Goal: Transaction & Acquisition: Purchase product/service

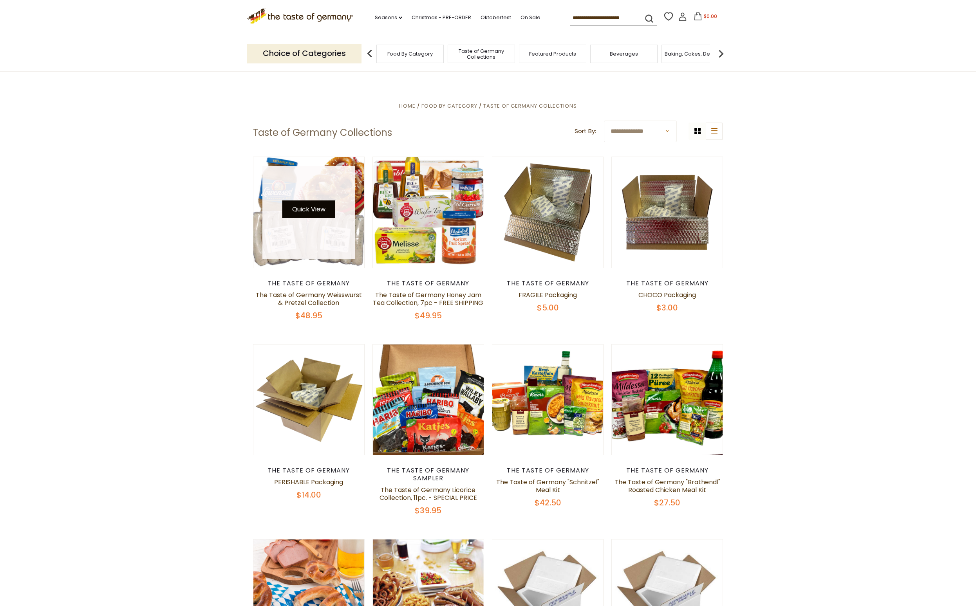
click at [315, 208] on button "Quick View" at bounding box center [308, 210] width 53 height 18
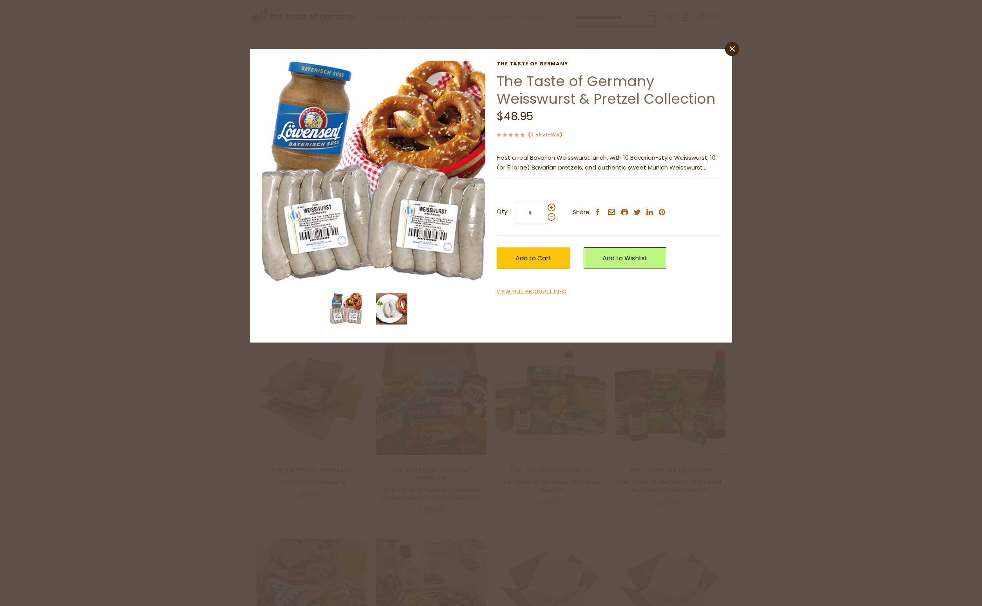
click at [390, 311] on img at bounding box center [391, 308] width 31 height 31
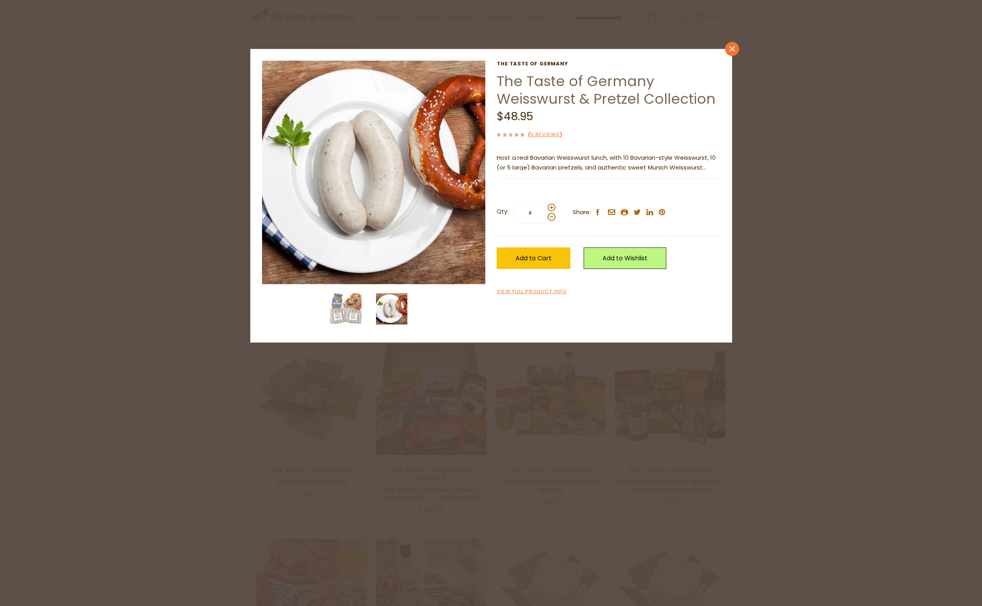
click at [732, 48] on icon "close" at bounding box center [732, 49] width 6 height 6
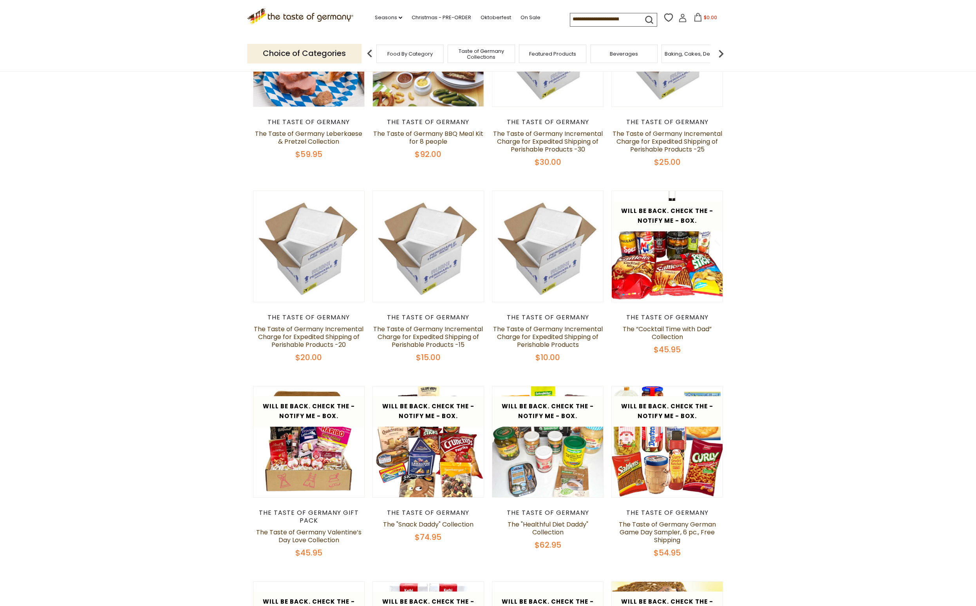
scroll to position [559, 0]
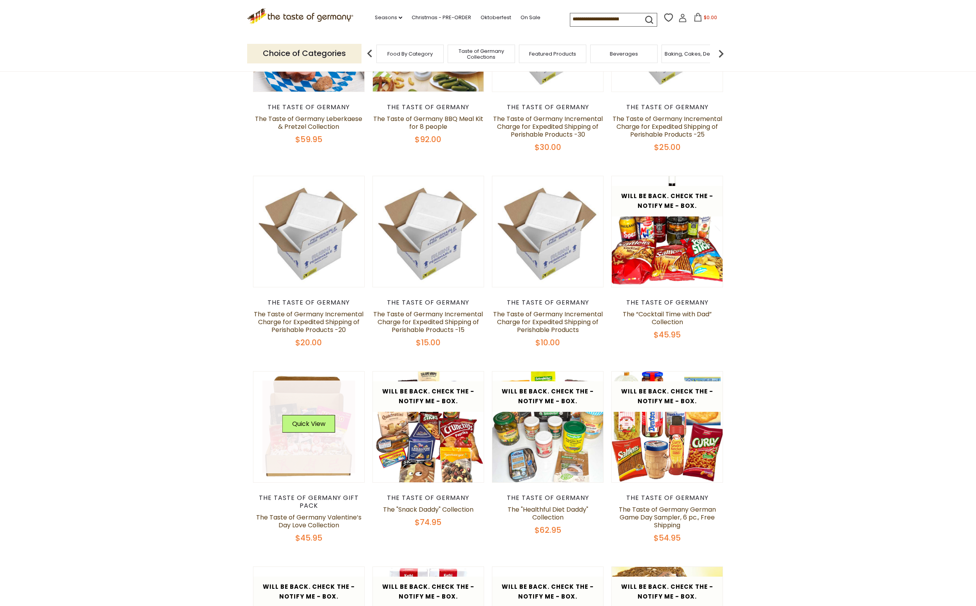
click at [311, 439] on link at bounding box center [308, 427] width 93 height 93
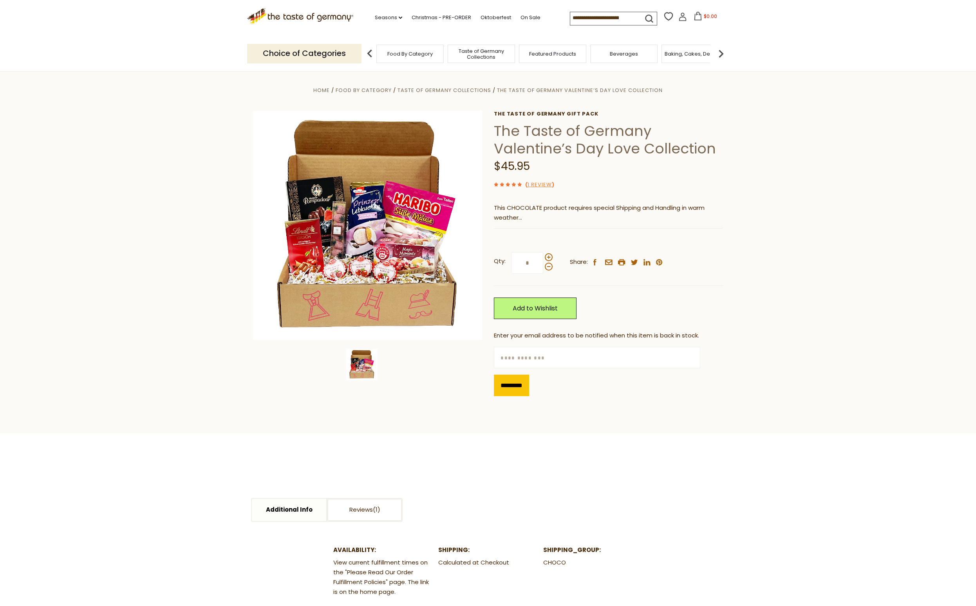
click at [829, 223] on section "Home Food By Category Taste of Germany Collections The Taste of Germany Valenti…" at bounding box center [488, 252] width 976 height 364
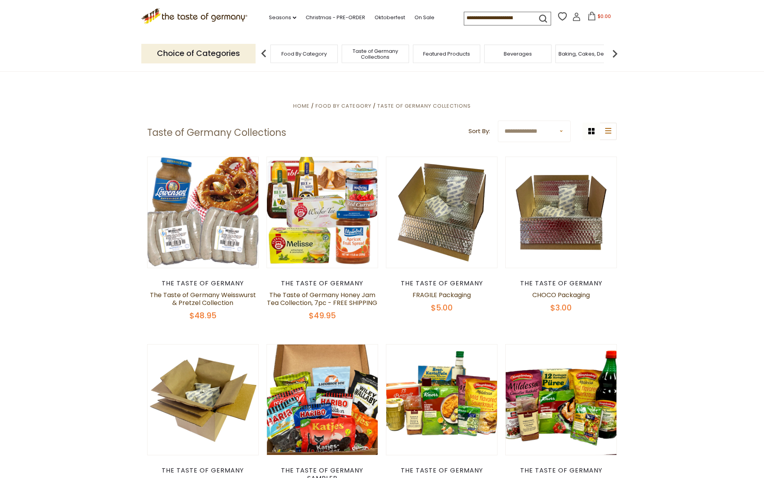
click at [612, 51] on img at bounding box center [615, 54] width 16 height 16
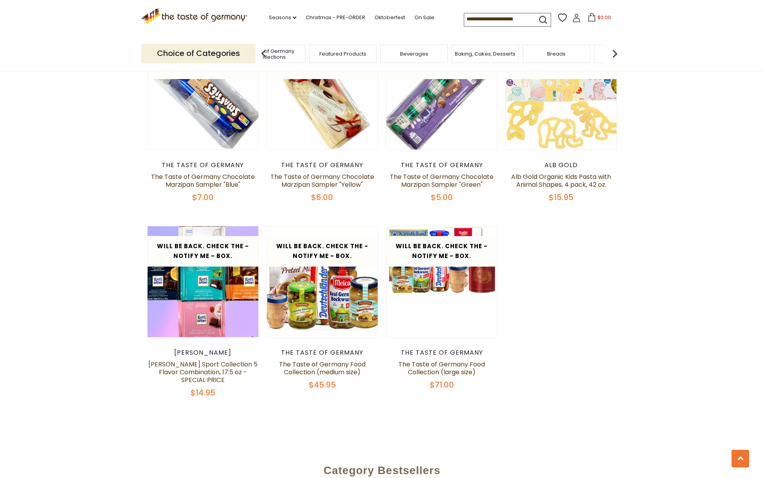
scroll to position [1593, 0]
